Goal: Information Seeking & Learning: Check status

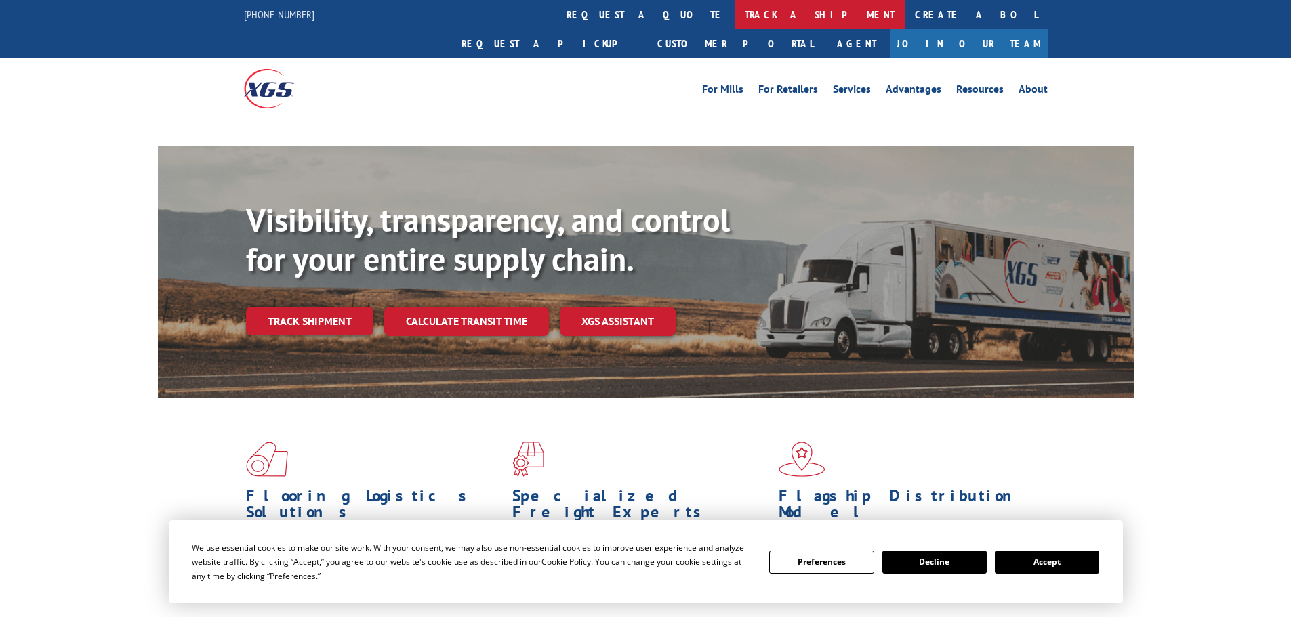
click at [734, 8] on link "track a shipment" at bounding box center [819, 14] width 170 height 29
click at [734, 6] on link "track a shipment" at bounding box center [819, 14] width 170 height 29
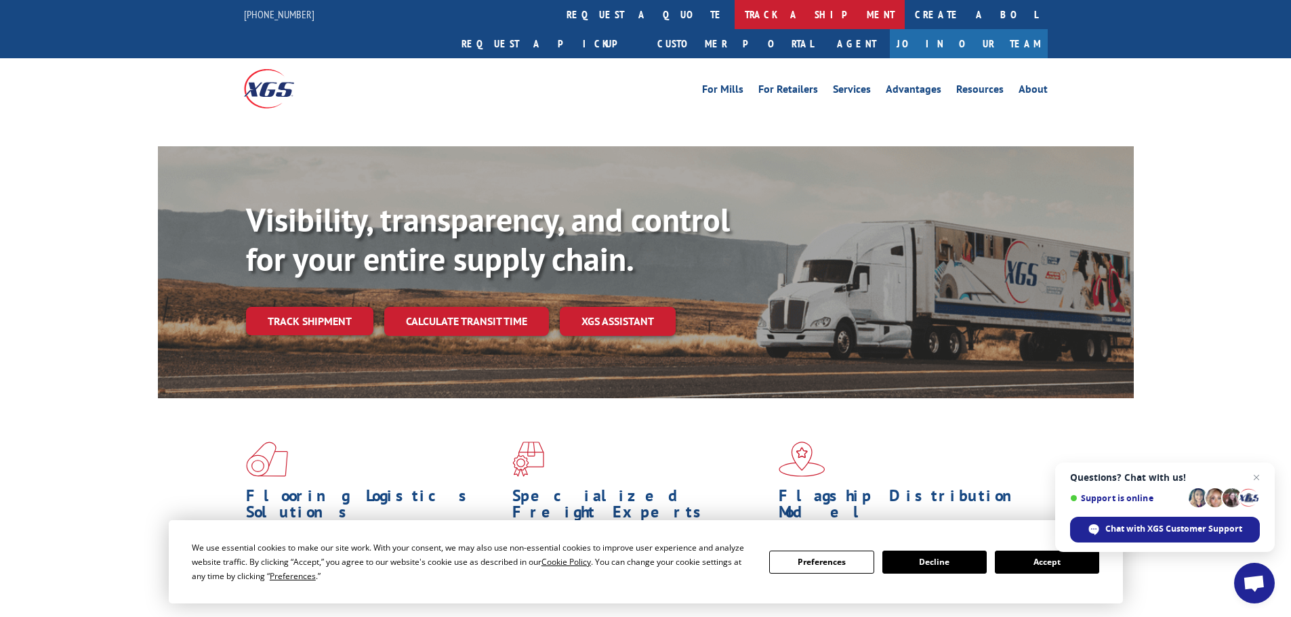
click at [734, 10] on link "track a shipment" at bounding box center [819, 14] width 170 height 29
click at [1260, 474] on span "Close chat" at bounding box center [1256, 477] width 17 height 17
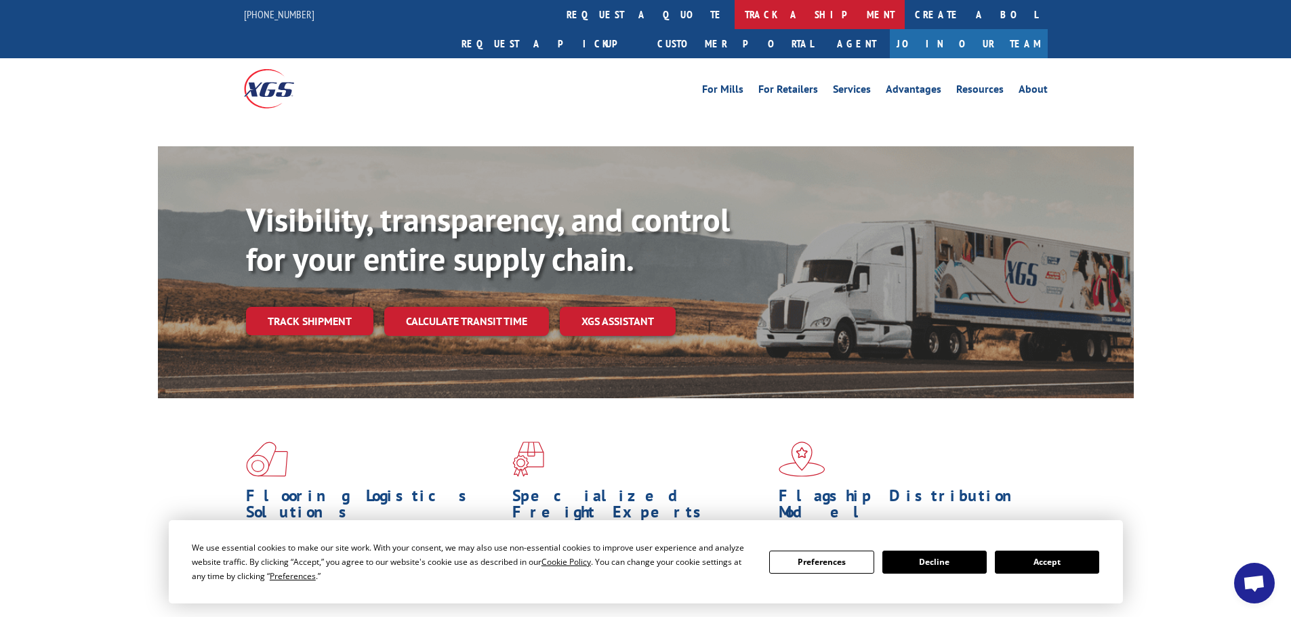
click at [734, 15] on link "track a shipment" at bounding box center [819, 14] width 170 height 29
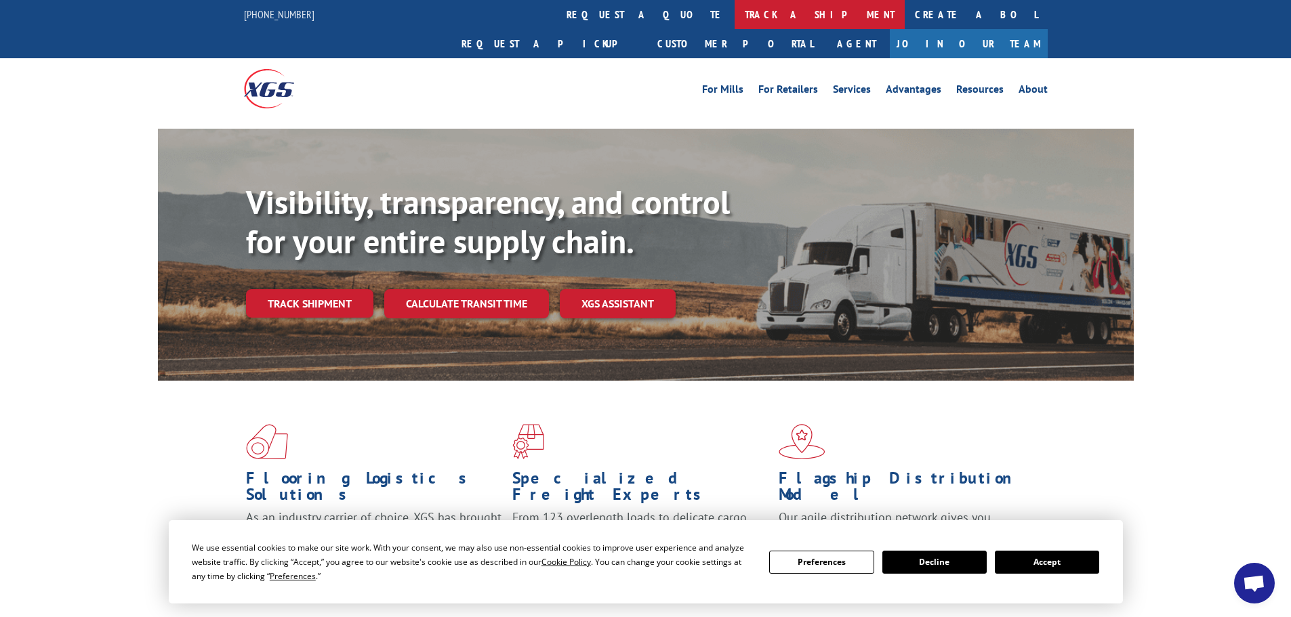
click at [734, 19] on link "track a shipment" at bounding box center [819, 14] width 170 height 29
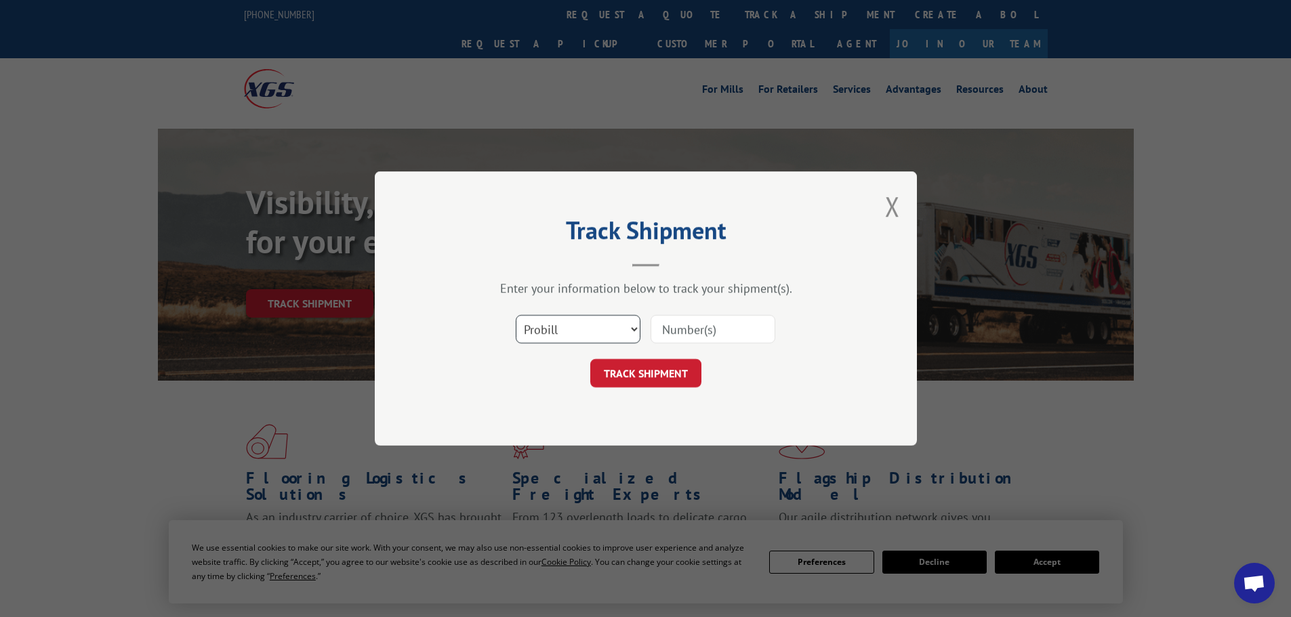
click at [579, 331] on select "Select category... Probill BOL PO" at bounding box center [578, 329] width 125 height 28
select select "po"
click at [516, 315] on select "Select category... Probill BOL PO" at bounding box center [578, 329] width 125 height 28
click at [693, 325] on input at bounding box center [712, 329] width 125 height 28
paste input "01500032"
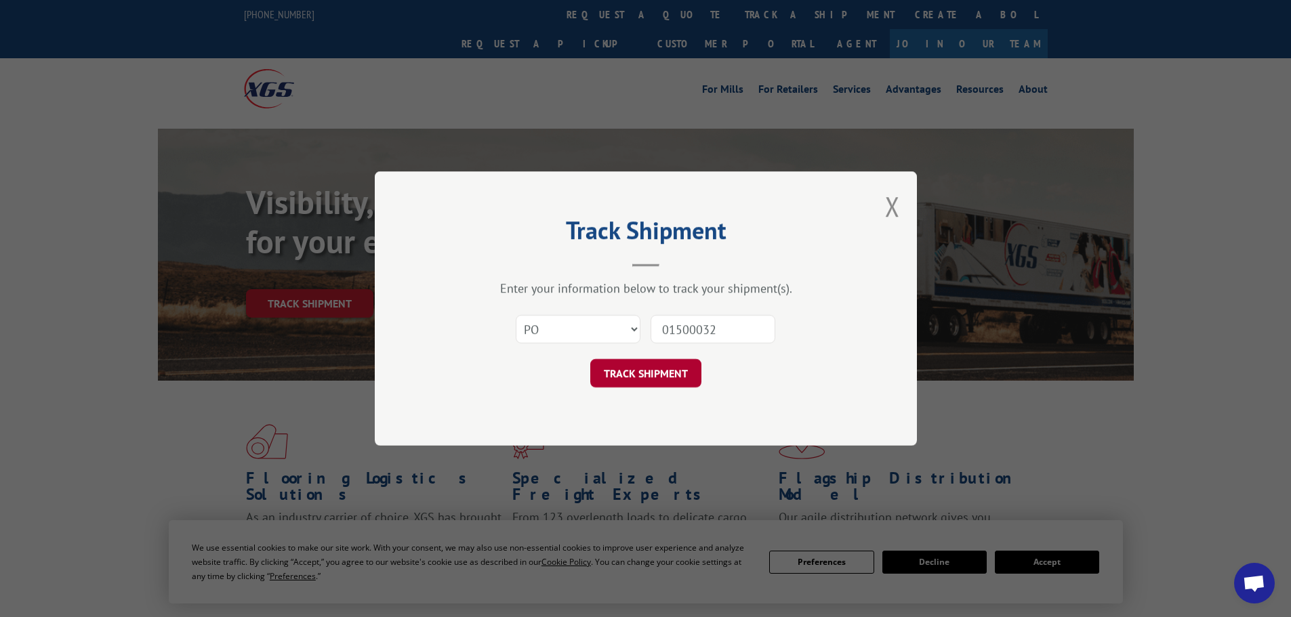
type input "01500032"
click at [650, 379] on button "TRACK SHIPMENT" at bounding box center [645, 373] width 111 height 28
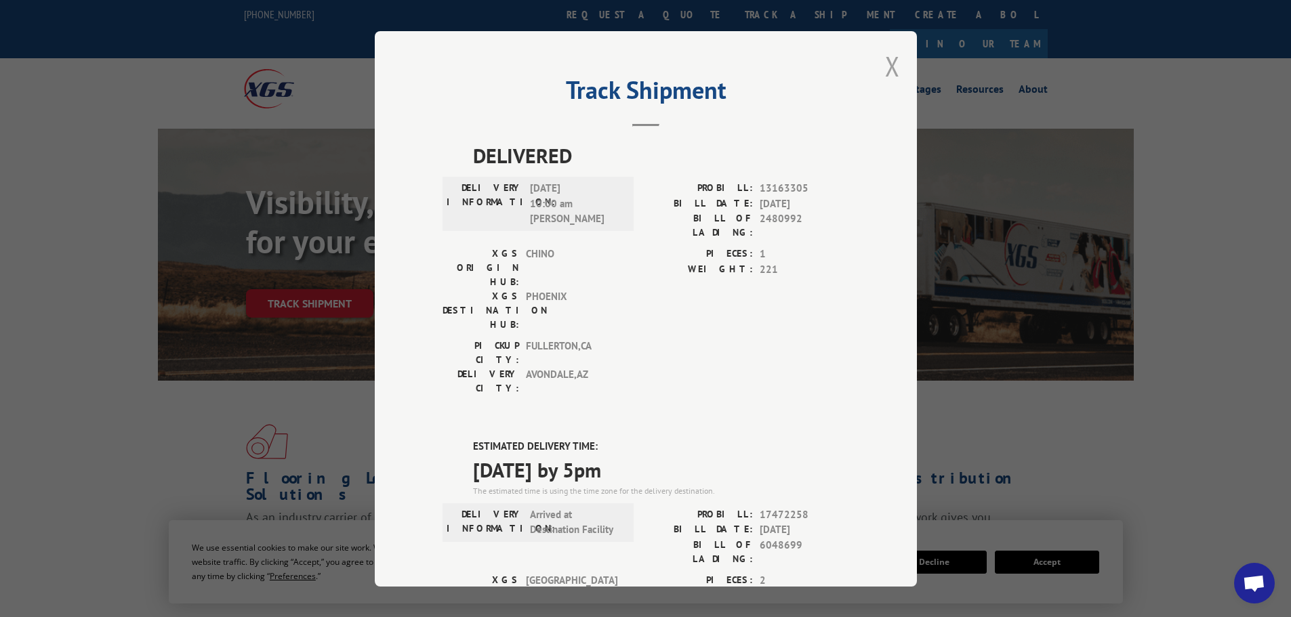
click at [885, 68] on button "Close modal" at bounding box center [892, 66] width 15 height 36
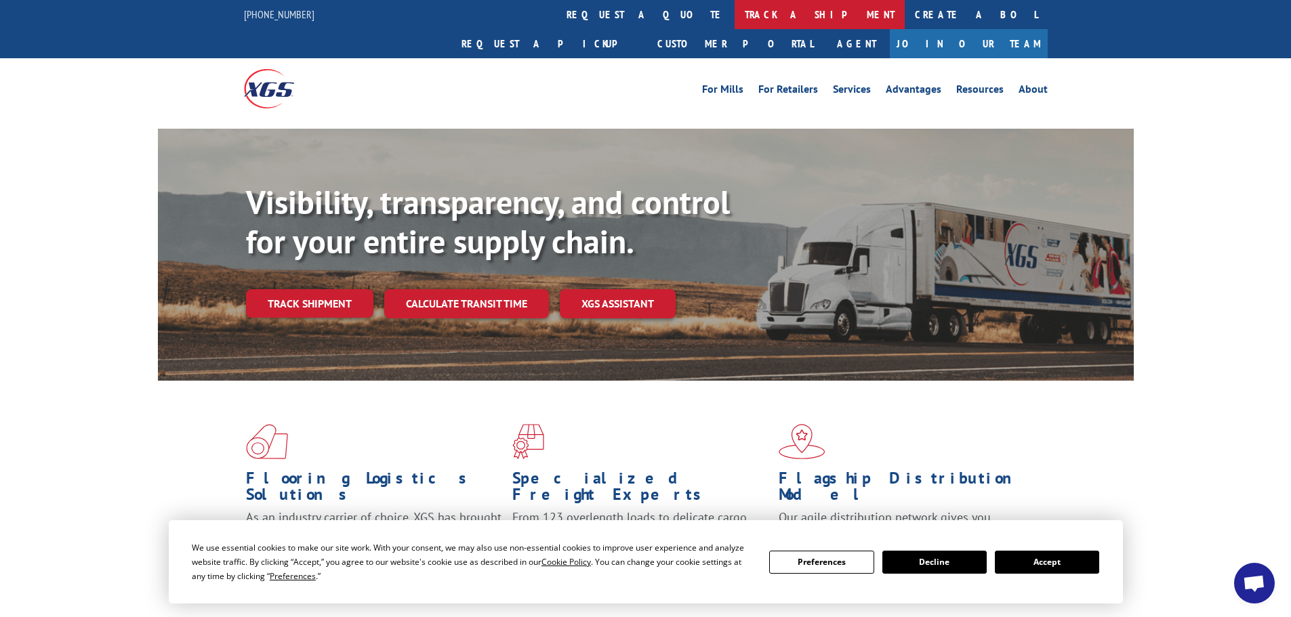
click at [734, 11] on link "track a shipment" at bounding box center [819, 14] width 170 height 29
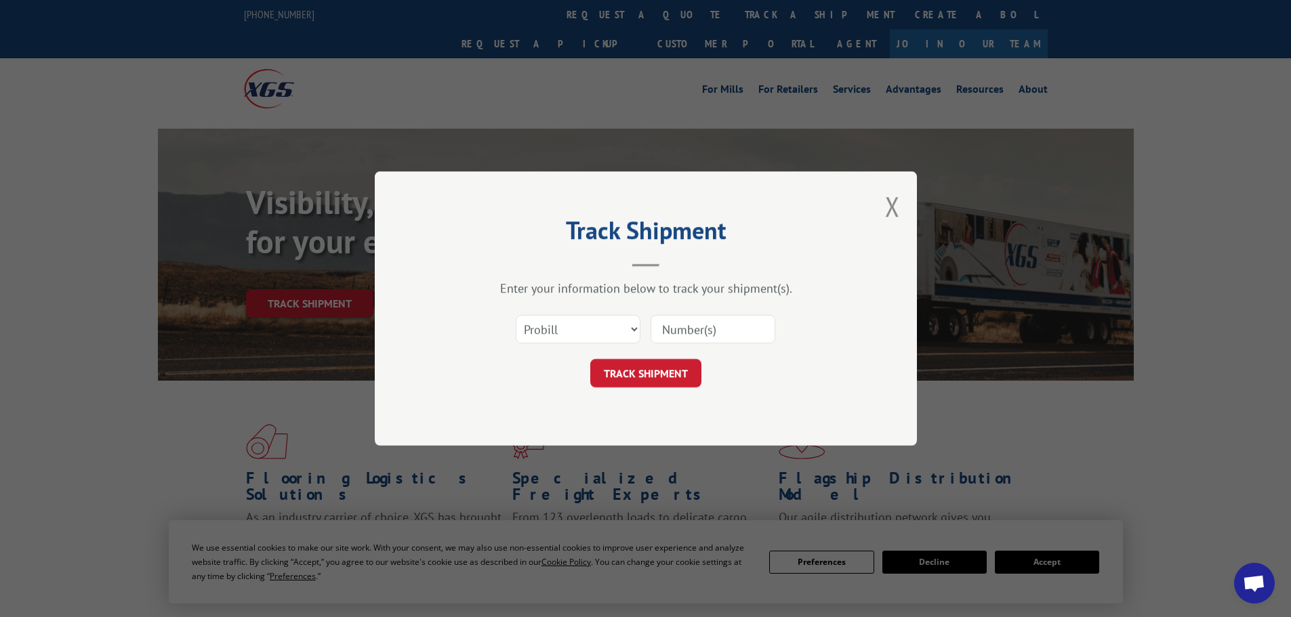
click at [562, 348] on div "Select category... Probill BOL PO" at bounding box center [645, 329] width 406 height 45
click at [561, 340] on select "Select category... Probill BOL PO" at bounding box center [578, 329] width 125 height 28
select select "po"
click at [516, 315] on select "Select category... Probill BOL PO" at bounding box center [578, 329] width 125 height 28
click at [679, 319] on input at bounding box center [712, 329] width 125 height 28
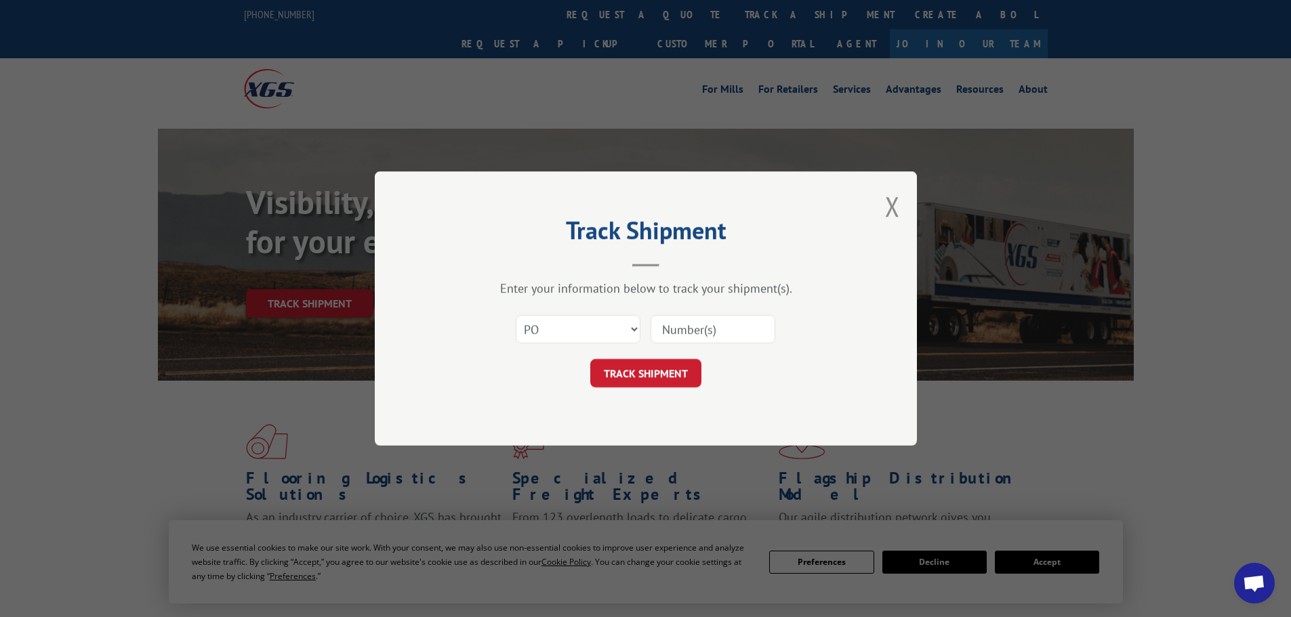
paste input "01500040"
type input "01500040"
click at [644, 385] on button "TRACK SHIPMENT" at bounding box center [645, 373] width 111 height 28
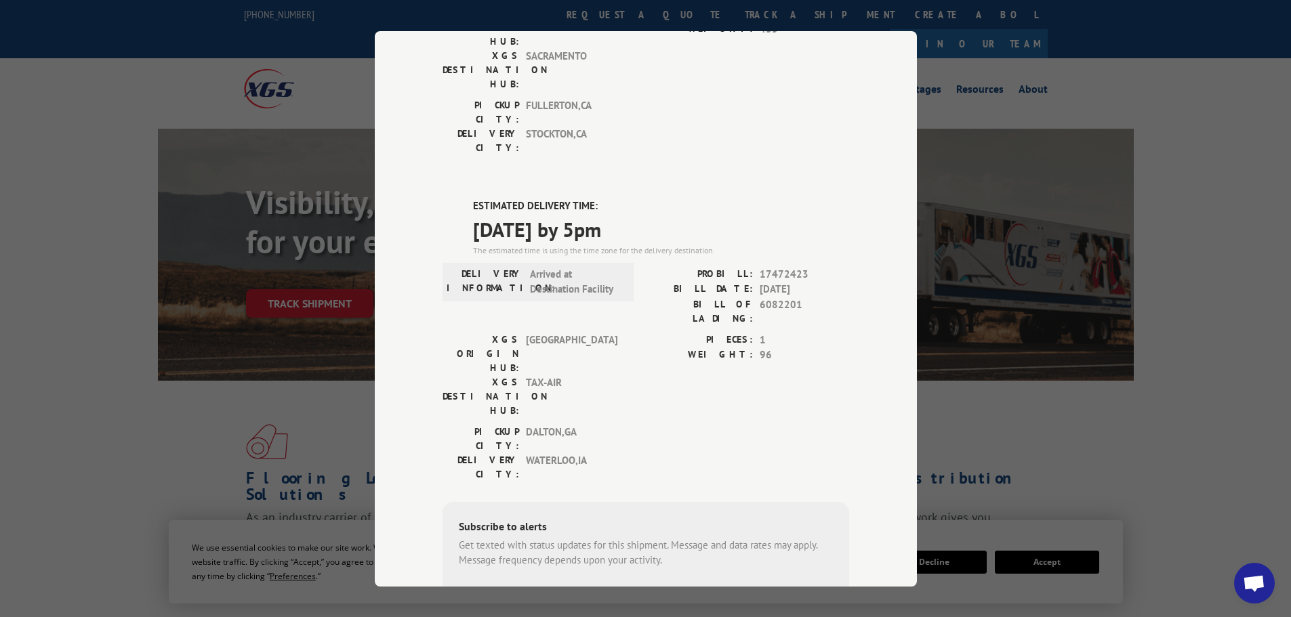
scroll to position [208, 0]
